Goal: Task Accomplishment & Management: Use online tool/utility

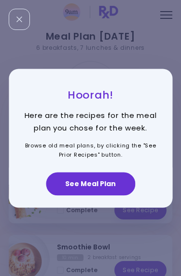
click at [105, 182] on button "See Meal Plan" at bounding box center [90, 183] width 89 height 23
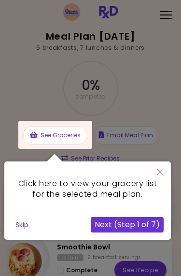
click at [163, 171] on icon "Close" at bounding box center [160, 172] width 7 height 7
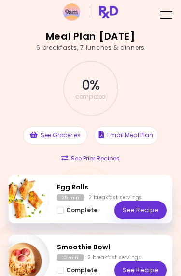
click at [169, 10] on div "Menu" at bounding box center [166, 14] width 19 height 19
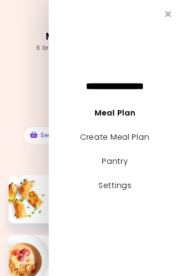
click at [125, 139] on link "Create Meal Plan" at bounding box center [115, 136] width 70 height 11
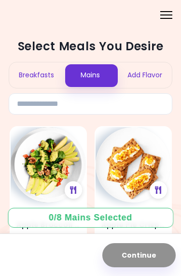
click at [48, 74] on div "Breakfasts" at bounding box center [36, 75] width 54 height 26
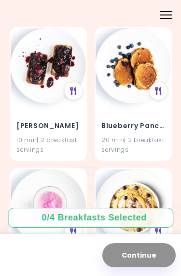
scroll to position [2647, 0]
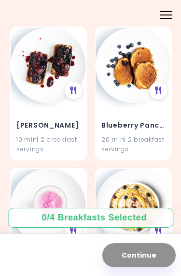
click at [155, 120] on div "Blueberry Pancakes 20 min | 2 breakfast servings" at bounding box center [133, 131] width 75 height 57
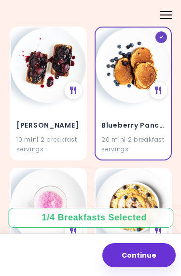
click at [143, 117] on h4 "Blueberry Pancakes" at bounding box center [133, 124] width 64 height 15
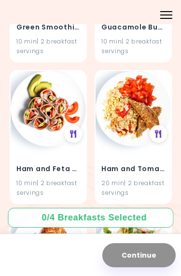
scroll to position [7841, 0]
